Goal: Task Accomplishment & Management: Use online tool/utility

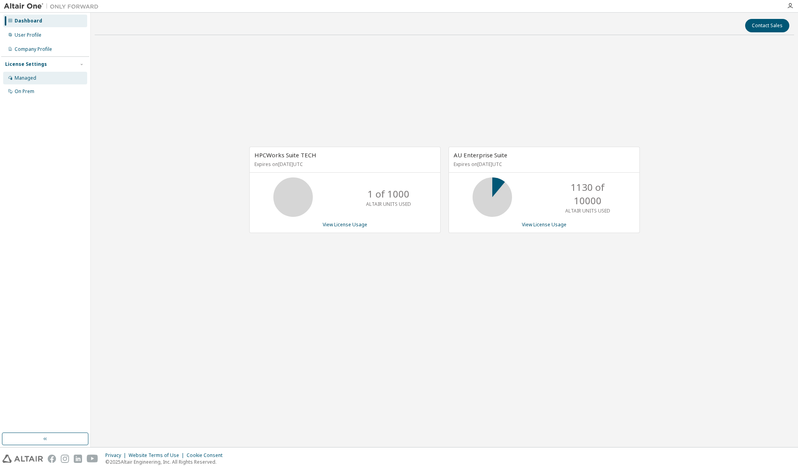
click at [33, 76] on div "Managed" at bounding box center [26, 78] width 22 height 6
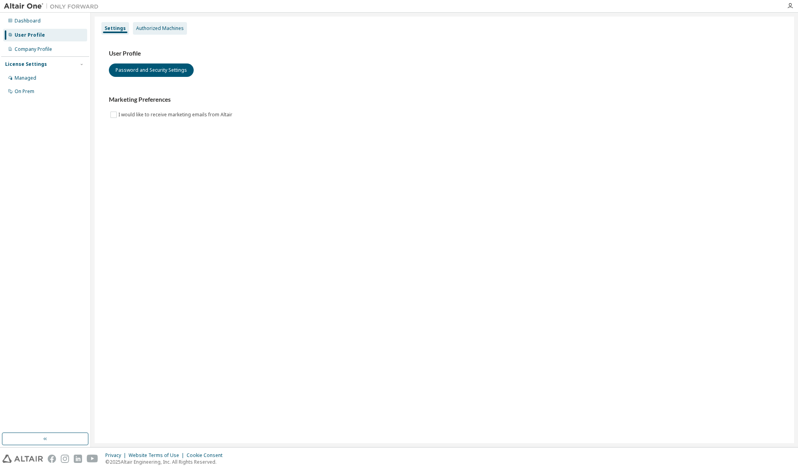
click at [168, 30] on div "Authorized Machines" at bounding box center [160, 28] width 48 height 6
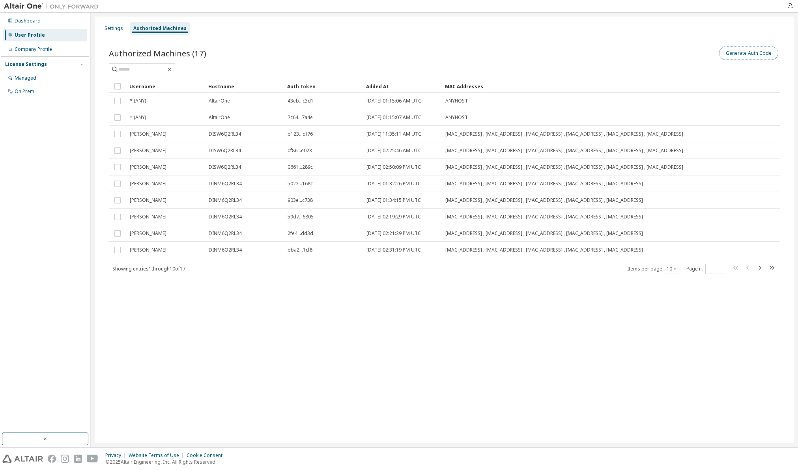
click at [757, 55] on button "Generate Auth Code" at bounding box center [749, 53] width 59 height 13
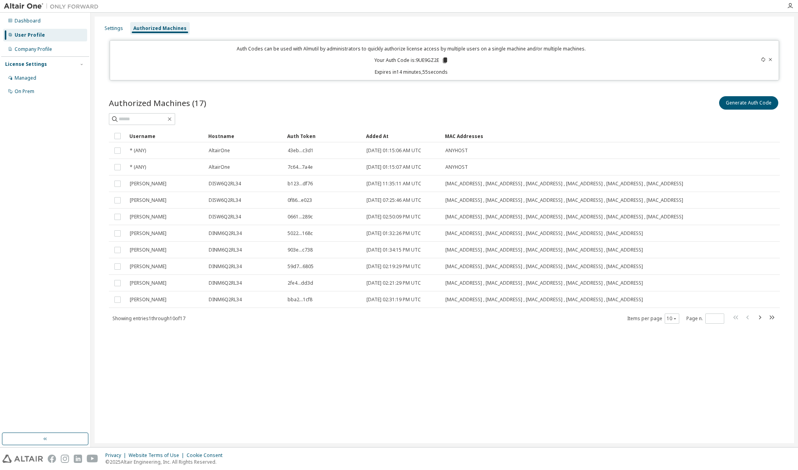
click at [424, 60] on p "Your Auth Code is: 9UE9GZ2E" at bounding box center [412, 60] width 74 height 7
copy p "9UE9GZ2E"
